Goal: Information Seeking & Learning: Learn about a topic

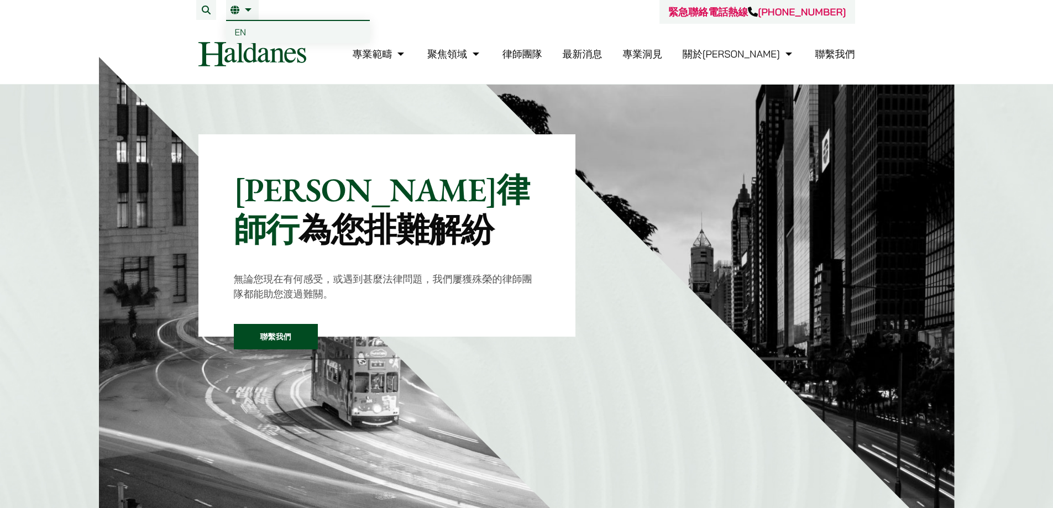
click at [249, 9] on link "繁" at bounding box center [242, 10] width 24 height 9
click at [245, 4] on li "繁 EN" at bounding box center [242, 10] width 33 height 20
click at [240, 36] on span "EN" at bounding box center [241, 32] width 12 height 11
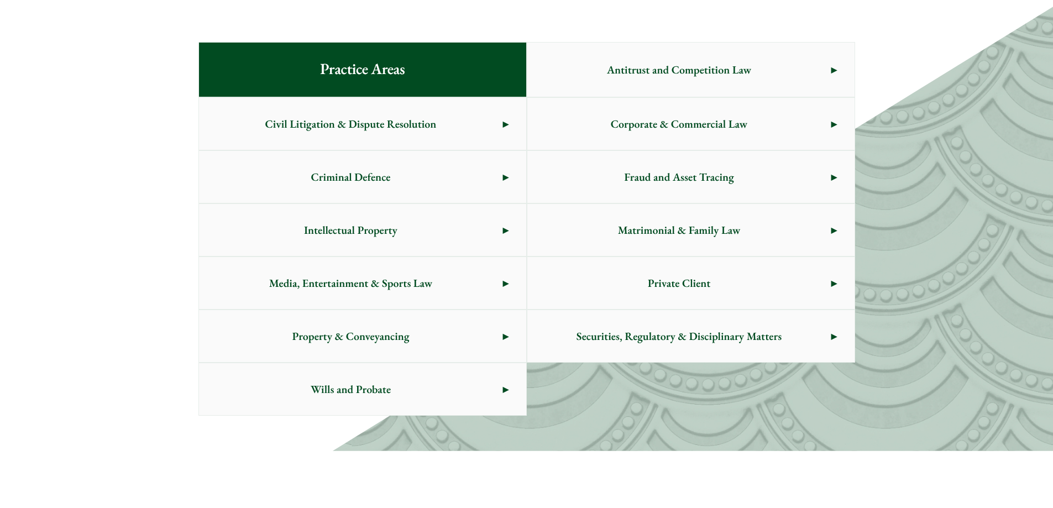
scroll to position [553, 0]
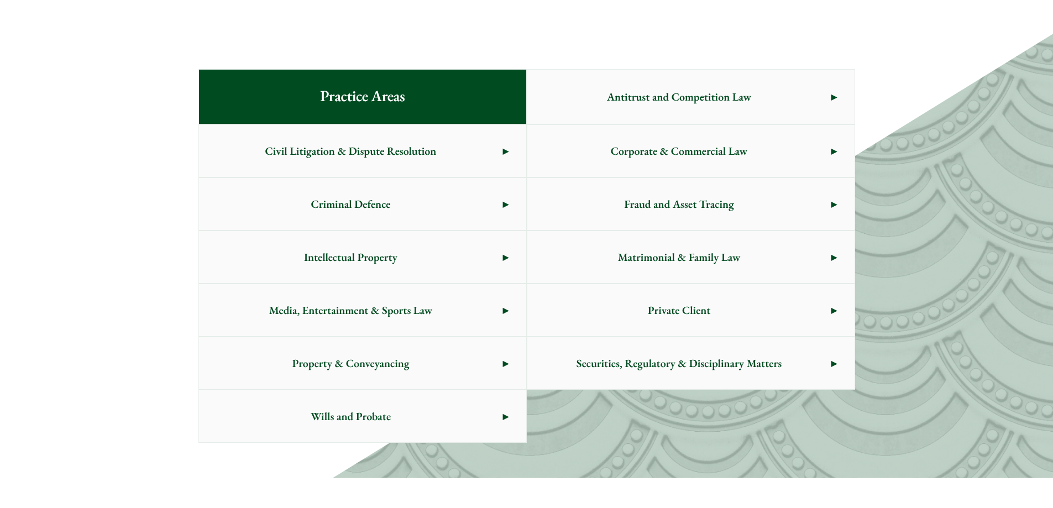
click at [826, 261] on span "Matrimonial & Family Law" at bounding box center [679, 257] width 304 height 52
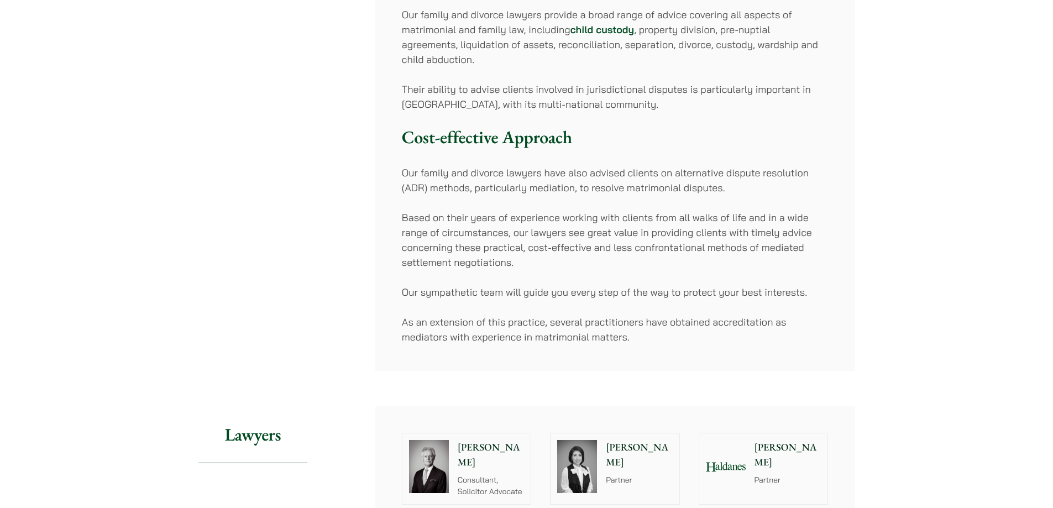
scroll to position [718, 0]
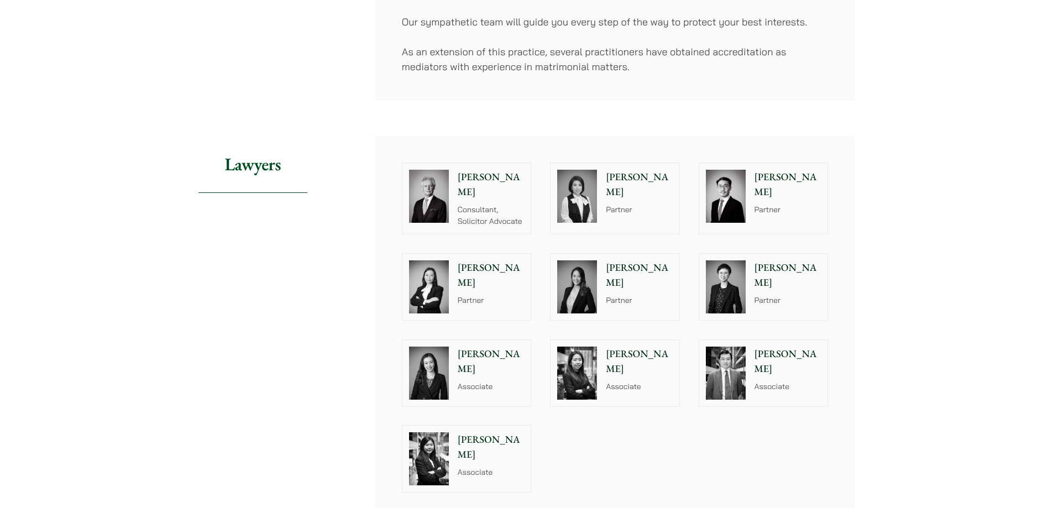
click at [618, 449] on div "Geoffrey Booth Consultant, Solicitor Advocate Elsie Liu Partner Willard Li Part…" at bounding box center [614, 327] width 445 height 349
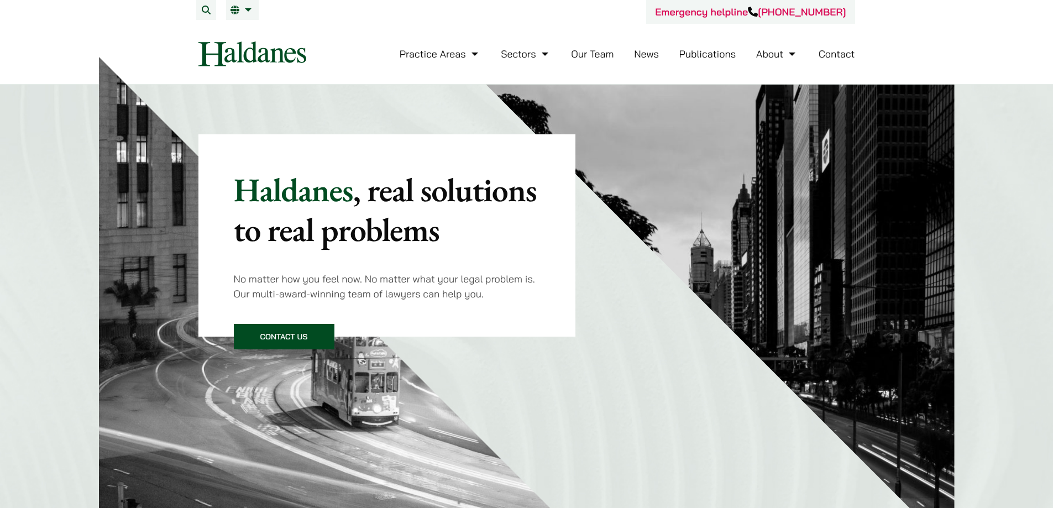
scroll to position [553, 0]
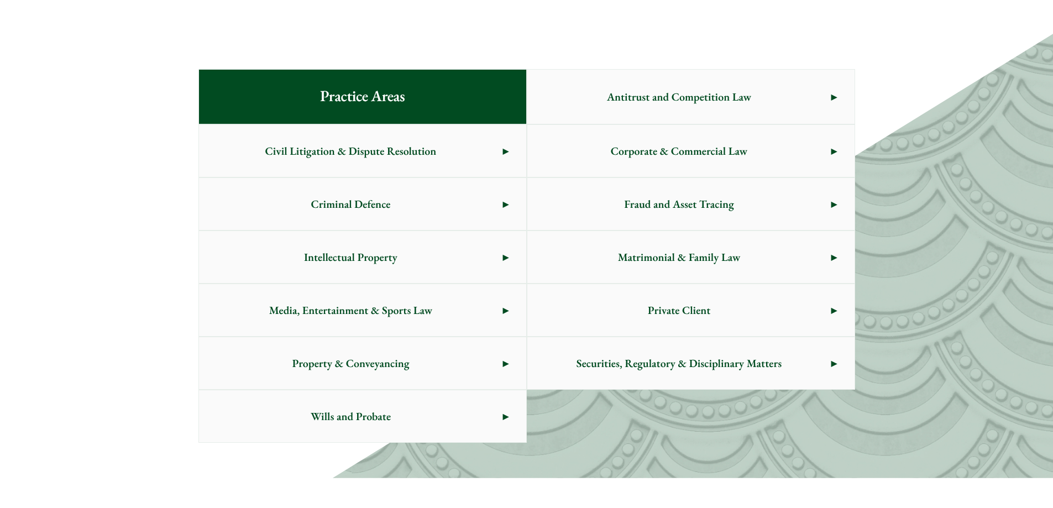
click at [387, 158] on span "Civil Litigation & Dispute Resolution" at bounding box center [351, 151] width 304 height 52
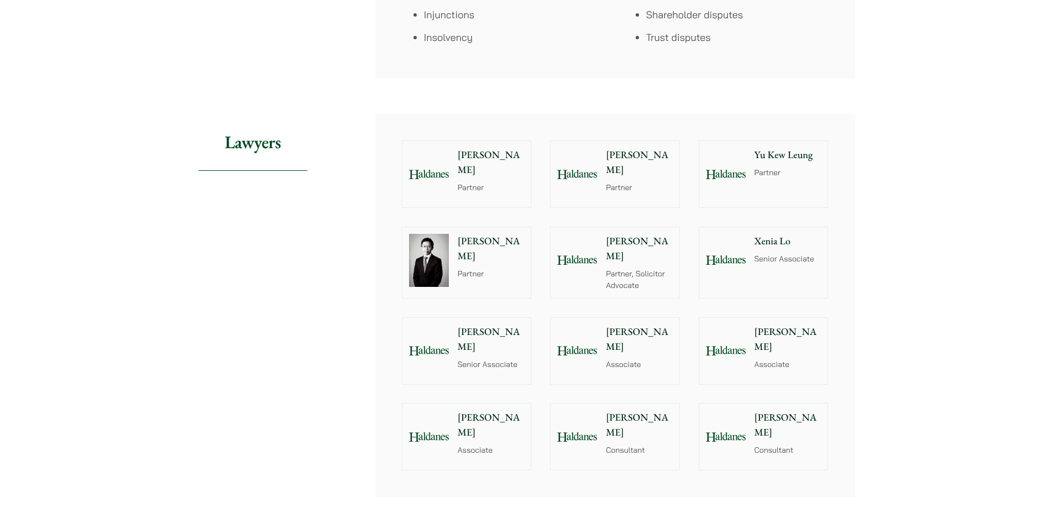
scroll to position [995, 0]
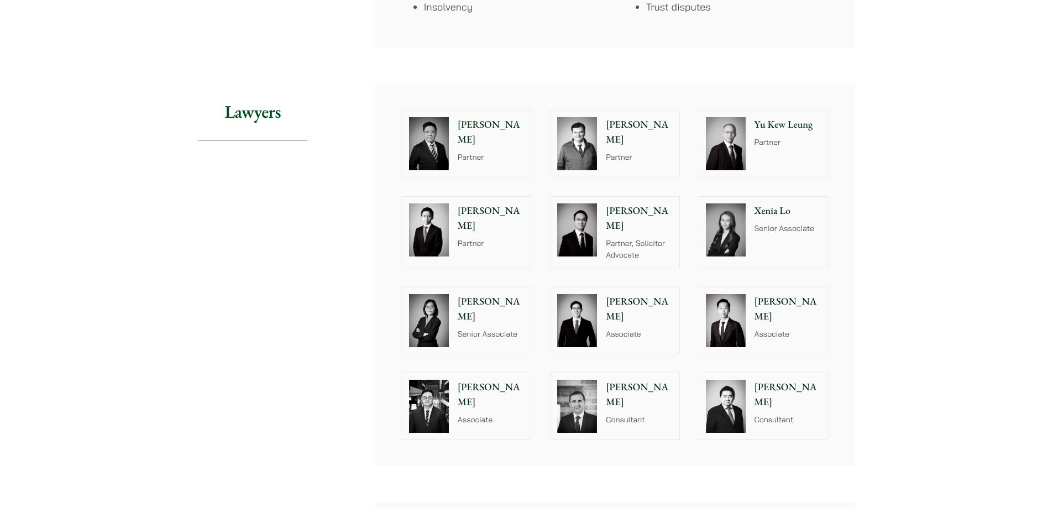
click at [655, 124] on p "Patrick Rattigan" at bounding box center [639, 132] width 67 height 30
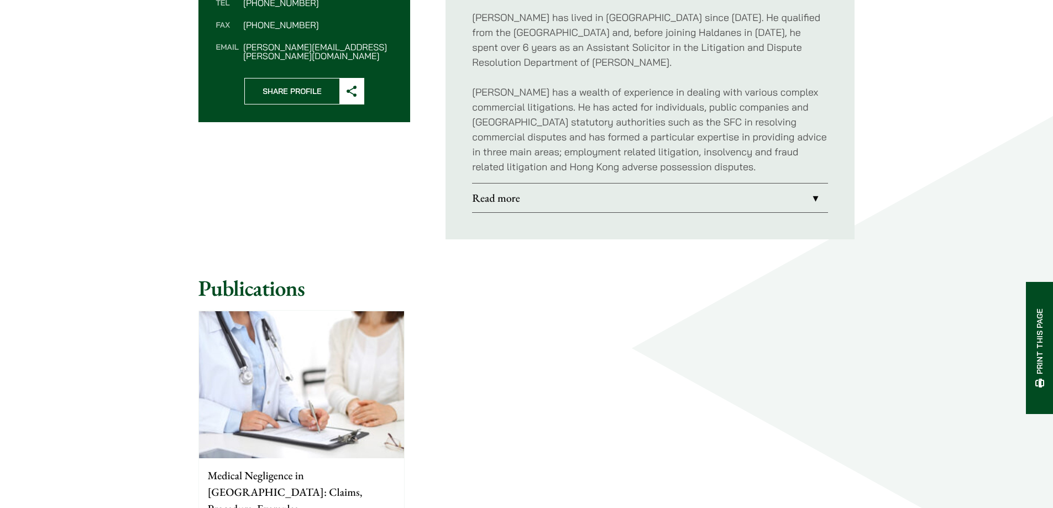
scroll to position [553, 0]
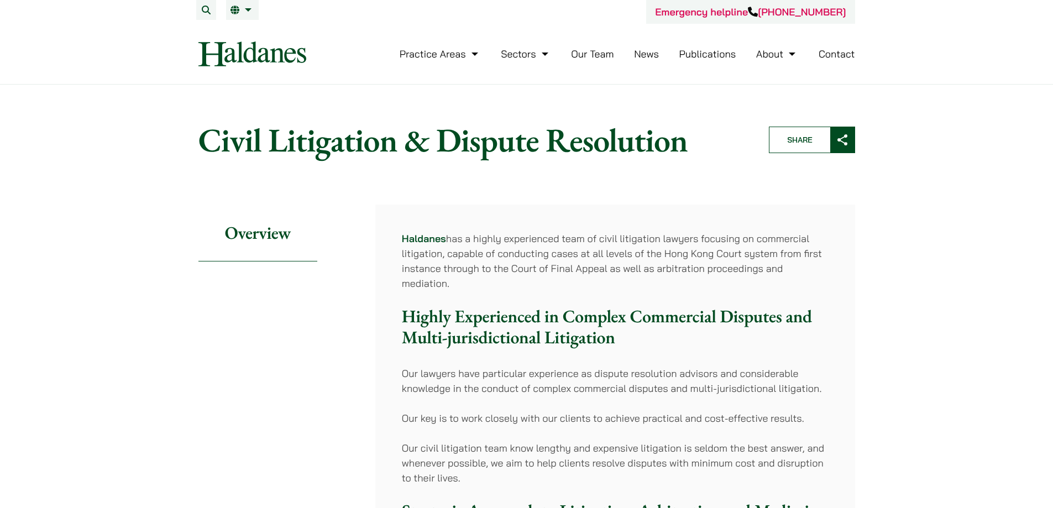
scroll to position [995, 0]
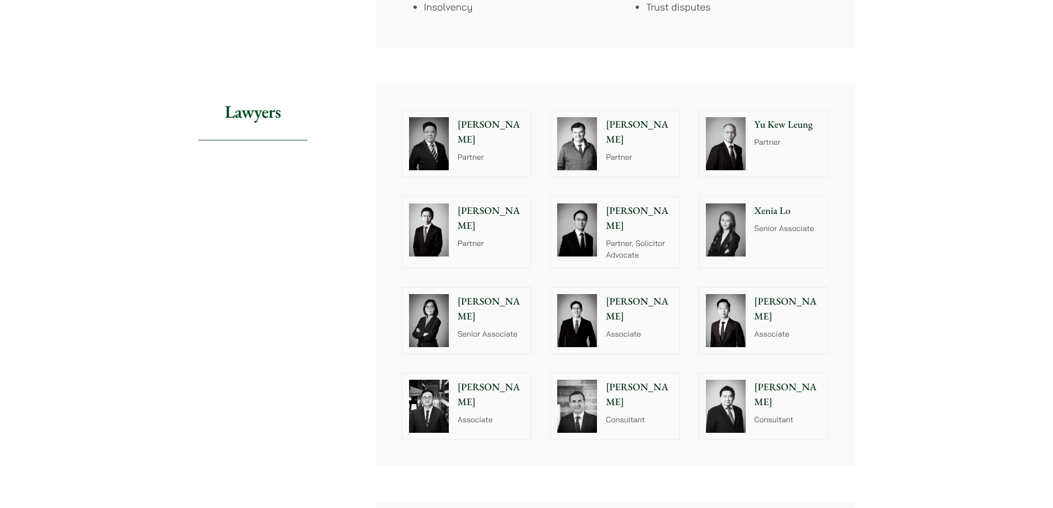
click at [763, 135] on div "Yu Kew Leung Partner" at bounding box center [790, 144] width 76 height 66
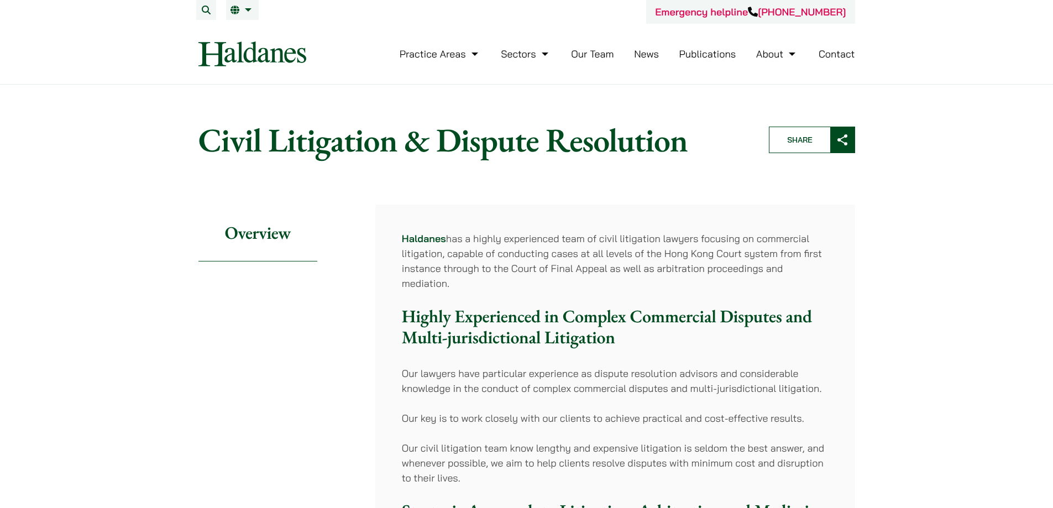
scroll to position [995, 0]
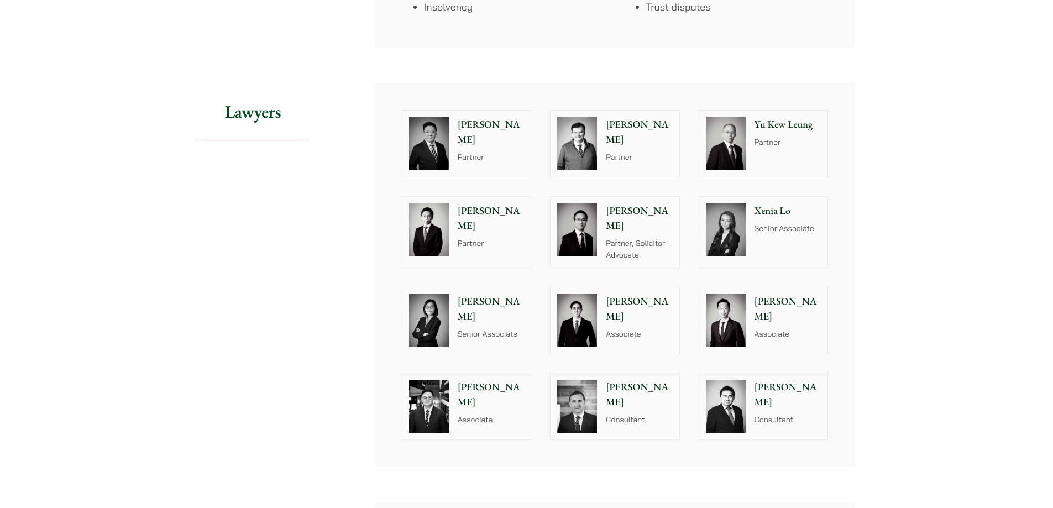
click at [481, 214] on p "[PERSON_NAME]" at bounding box center [491, 218] width 67 height 30
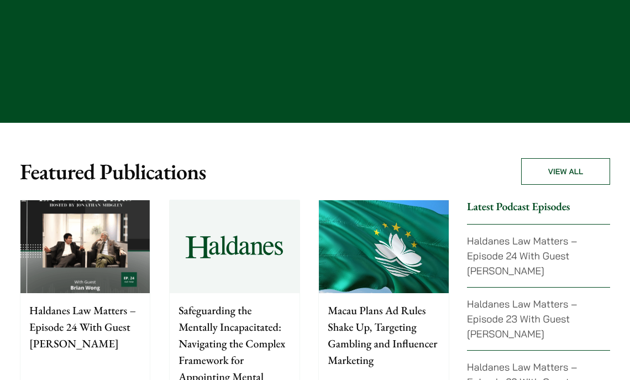
scroll to position [2321, 0]
